Goal: Task Accomplishment & Management: Use online tool/utility

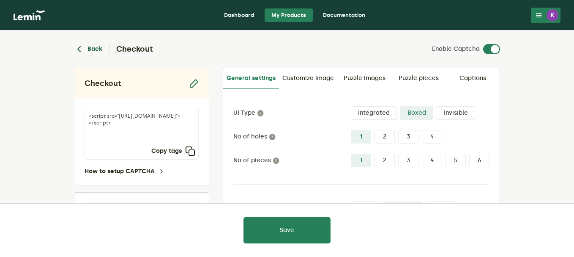
click at [90, 47] on button "Back" at bounding box center [88, 49] width 28 height 10
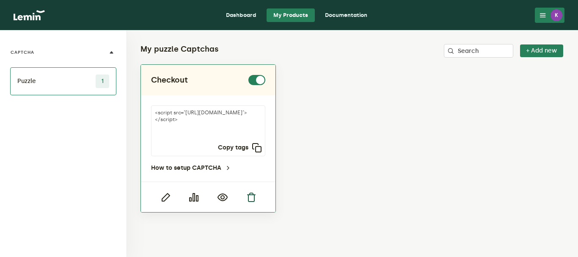
click at [251, 199] on icon "button" at bounding box center [251, 197] width 10 height 10
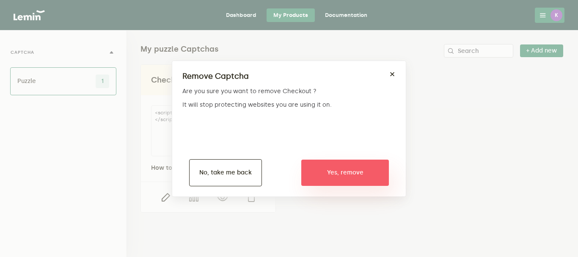
click at [335, 171] on button "Yes, remove" at bounding box center [345, 172] width 88 height 26
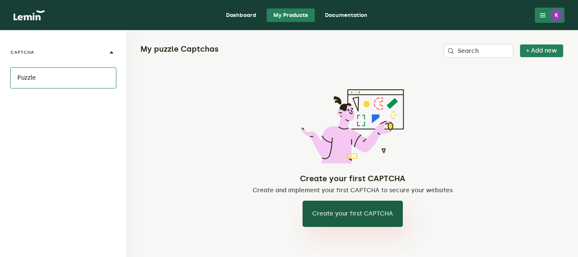
click at [360, 219] on button "Create your first CAPTCHA" at bounding box center [352, 213] width 100 height 26
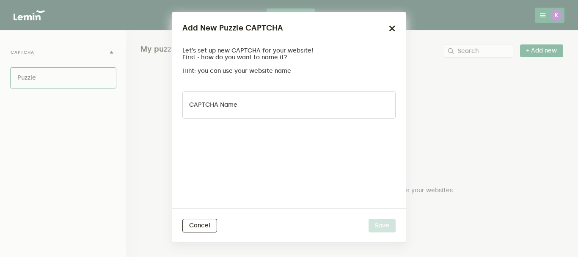
click at [214, 218] on div "Cancel Save" at bounding box center [288, 225] width 233 height 34
click at [207, 224] on button "Cancel" at bounding box center [199, 226] width 35 height 14
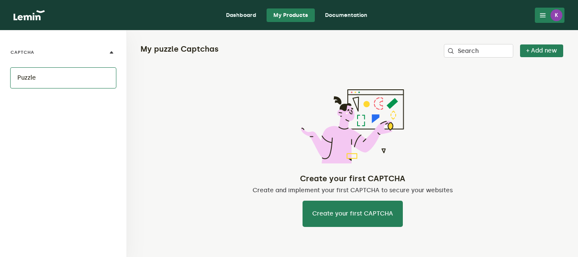
click at [69, 77] on li "Puzzle" at bounding box center [63, 77] width 106 height 21
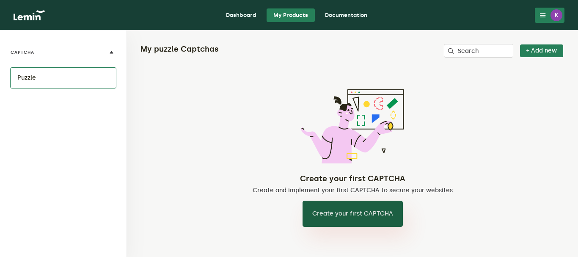
click at [346, 218] on button "Create your first CAPTCHA" at bounding box center [352, 213] width 100 height 26
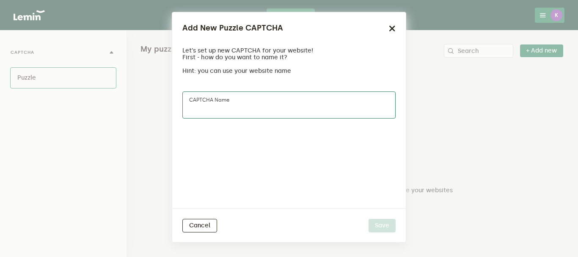
click at [273, 100] on input "CAPTCHA name" at bounding box center [288, 104] width 213 height 27
type input "CHECKOUT"
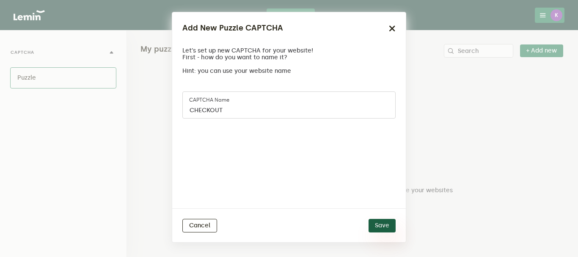
click at [378, 223] on button "Save" at bounding box center [381, 226] width 27 height 14
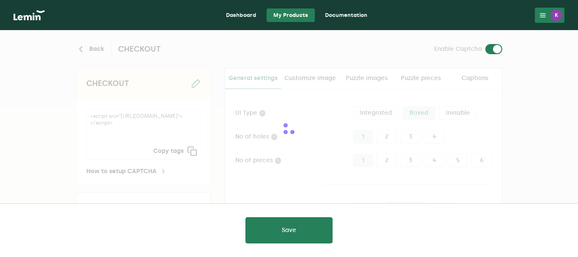
type input "white"
checkbox input "true"
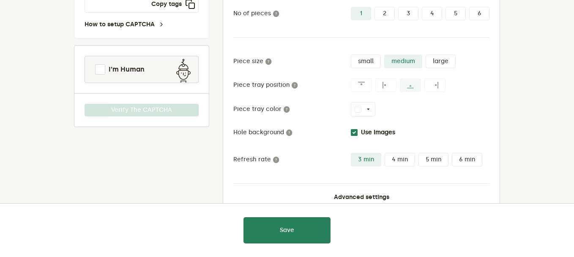
scroll to position [169, 0]
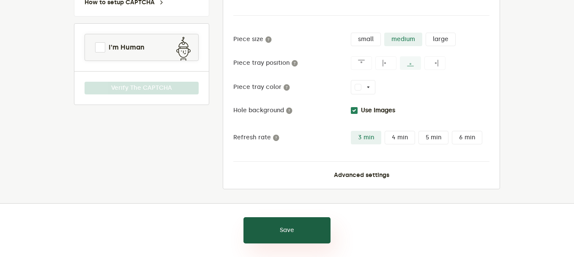
click at [279, 228] on button "Save" at bounding box center [287, 230] width 87 height 26
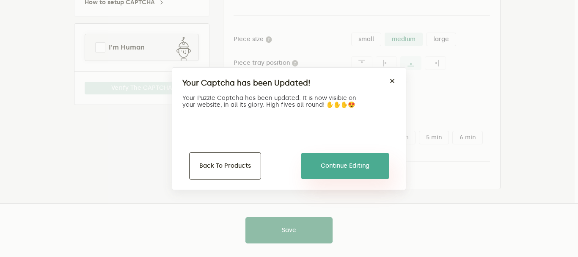
click at [337, 162] on button "Continue Editing" at bounding box center [345, 166] width 88 height 26
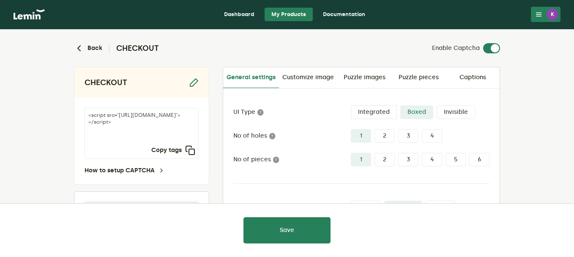
scroll to position [0, 0]
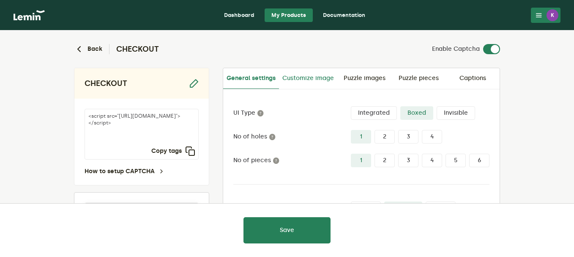
click at [326, 82] on link "Customize image" at bounding box center [308, 78] width 58 height 20
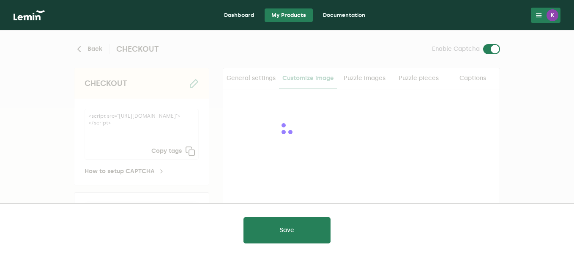
checkbox input "true"
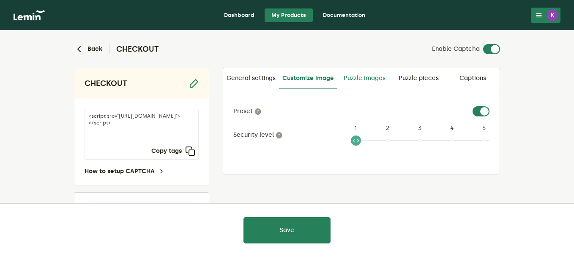
click at [344, 82] on link "Puzzle images" at bounding box center [365, 78] width 54 height 20
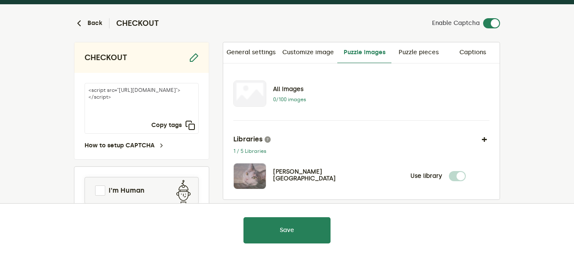
scroll to position [25, 0]
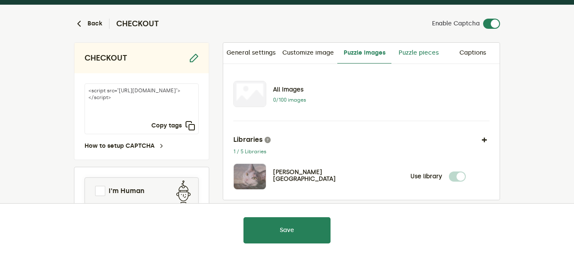
click at [420, 51] on link "Puzzle pieces" at bounding box center [419, 53] width 54 height 20
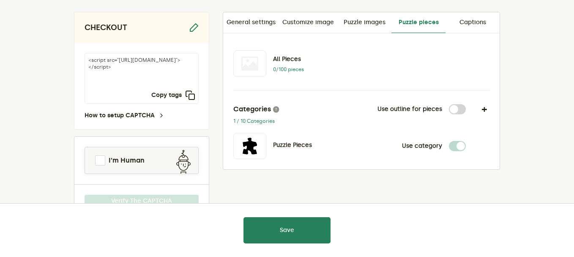
scroll to position [56, 0]
click at [477, 23] on link "Captions" at bounding box center [473, 22] width 54 height 20
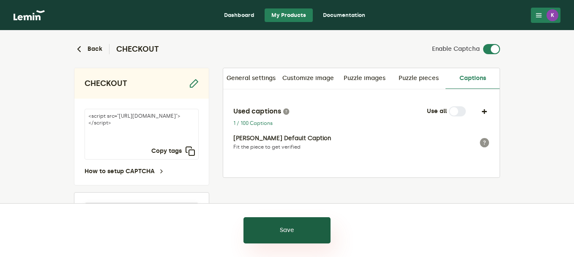
click at [285, 231] on button "Save" at bounding box center [287, 230] width 87 height 26
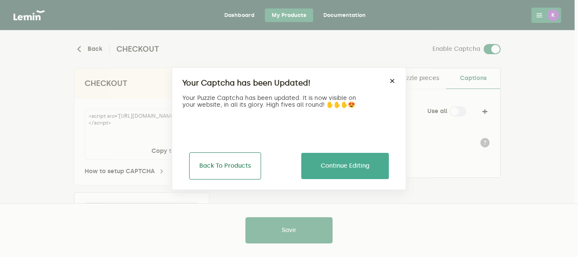
click at [251, 159] on button "Back To Products" at bounding box center [225, 165] width 72 height 27
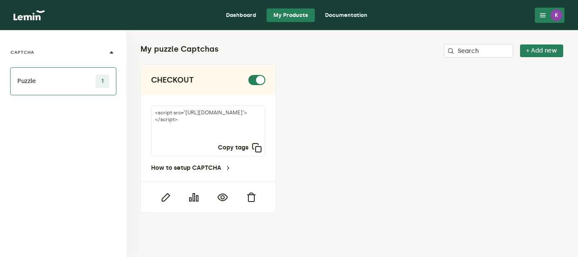
click at [243, 13] on link "Dashboard" at bounding box center [241, 15] width 44 height 14
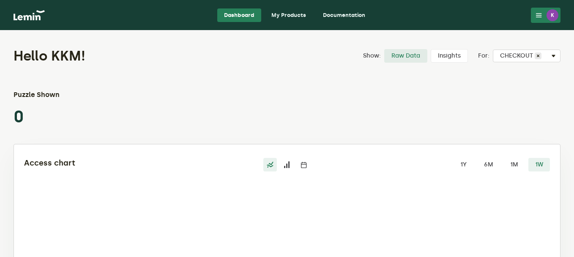
click at [291, 14] on link "My Products" at bounding box center [289, 15] width 48 height 14
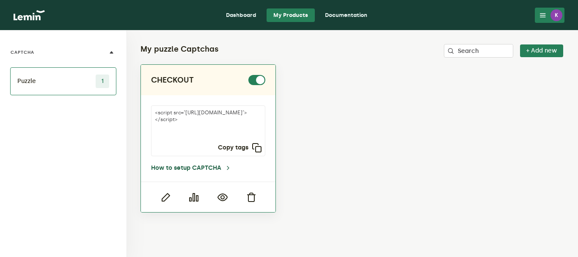
click at [197, 166] on link "How to setup CAPTCHA" at bounding box center [191, 168] width 80 height 7
click at [170, 198] on icon "button" at bounding box center [165, 197] width 10 height 10
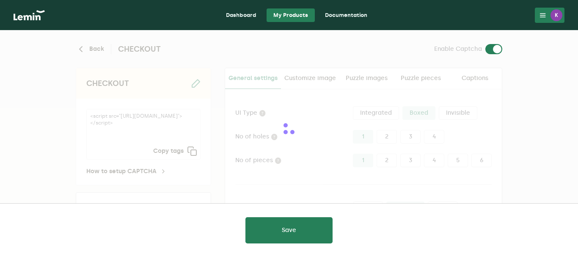
type input "white"
checkbox input "true"
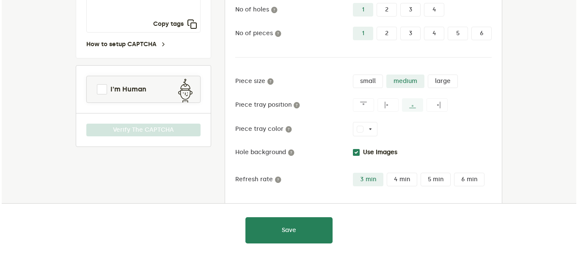
scroll to position [169, 0]
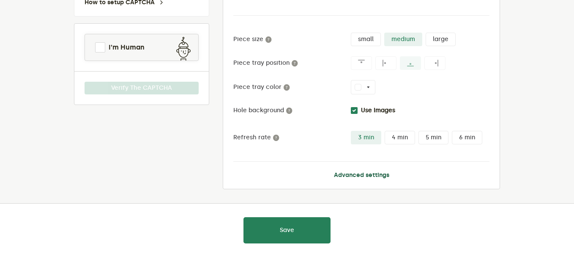
click at [352, 176] on button "Advanced settings" at bounding box center [361, 175] width 55 height 7
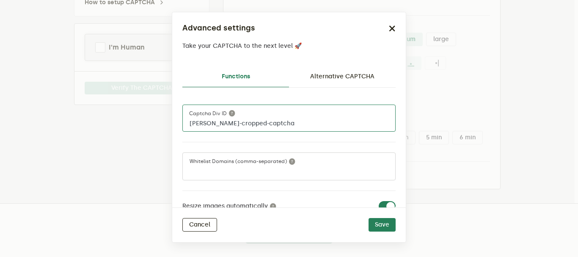
click at [228, 121] on input "[PERSON_NAME]-cropped-captcha" at bounding box center [288, 117] width 213 height 27
